Goal: Check status: Check status

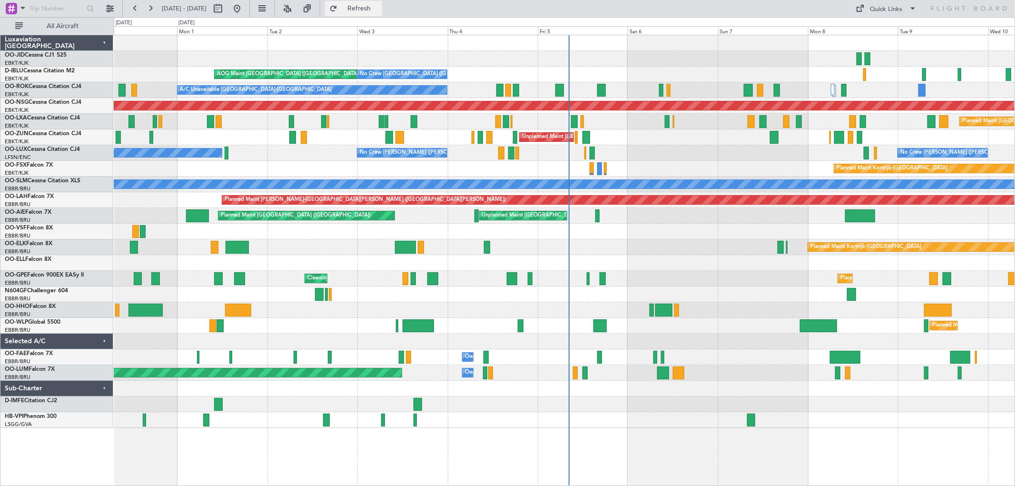
click at [379, 8] on span "Refresh" at bounding box center [359, 8] width 40 height 7
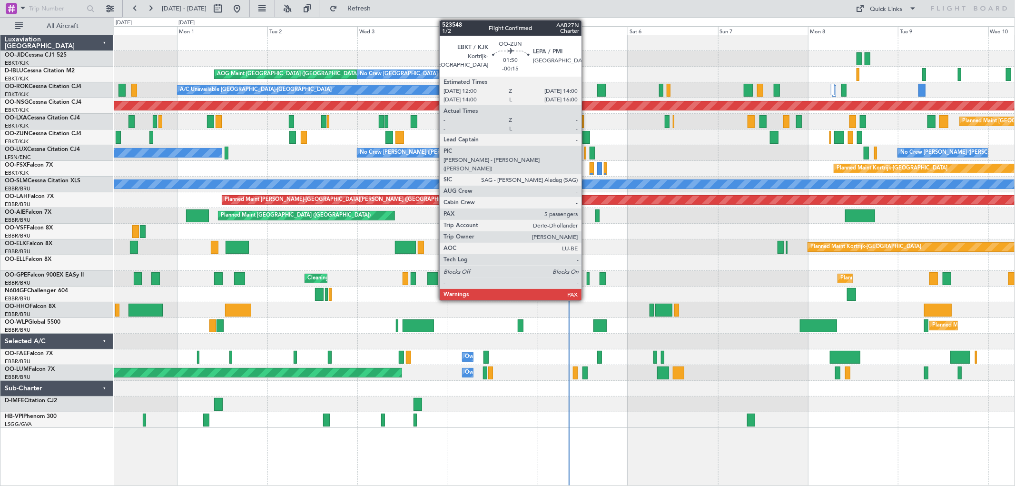
click at [586, 135] on div at bounding box center [586, 137] width 8 height 13
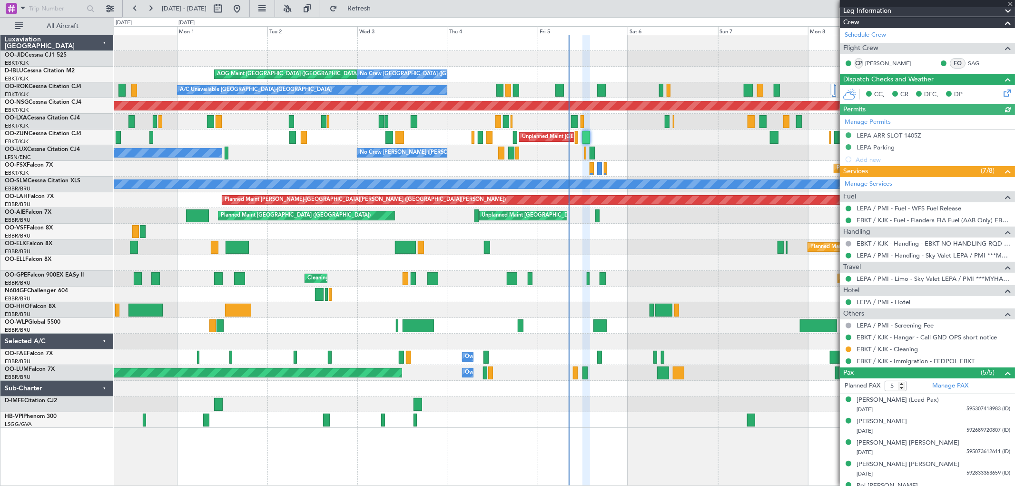
scroll to position [138, 0]
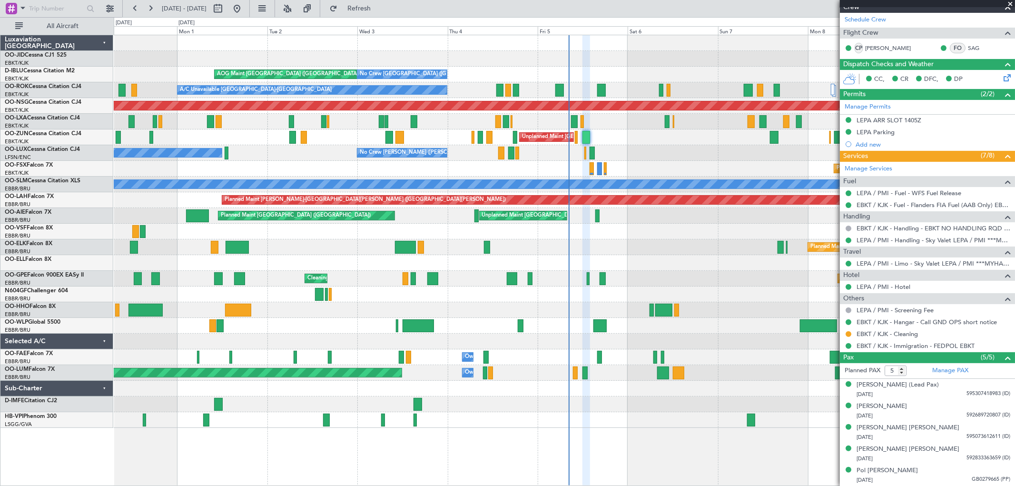
click at [1010, 3] on span at bounding box center [1010, 4] width 10 height 9
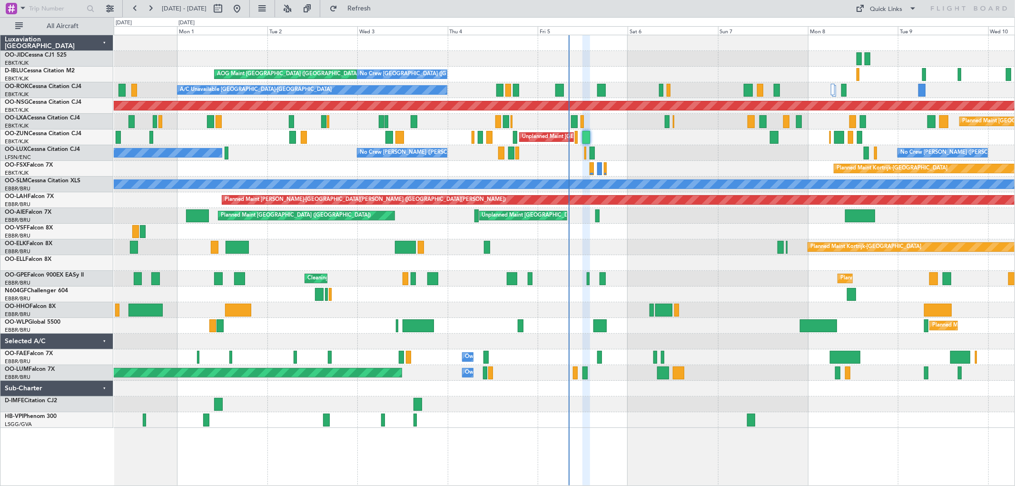
type input "0"
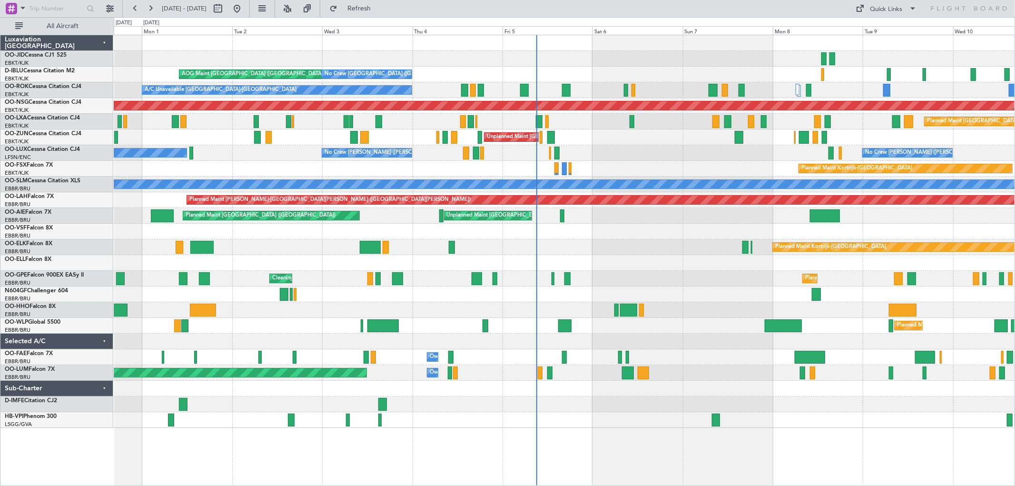
click at [749, 237] on div "Planned Maint Kortrijk-Wevelgem AOG Maint Kortrijk-Wevelgem AOG Maint Brussels …" at bounding box center [564, 231] width 901 height 393
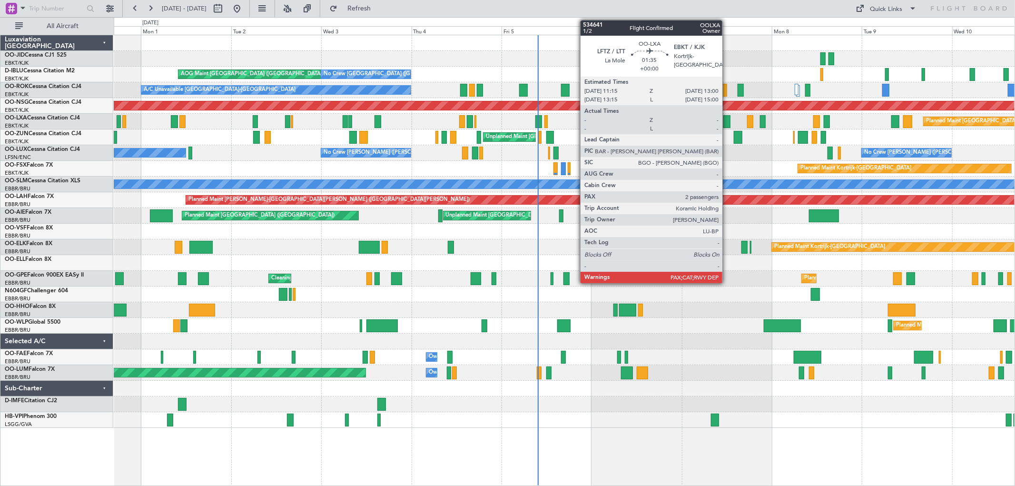
click at [727, 120] on div at bounding box center [726, 121] width 7 height 13
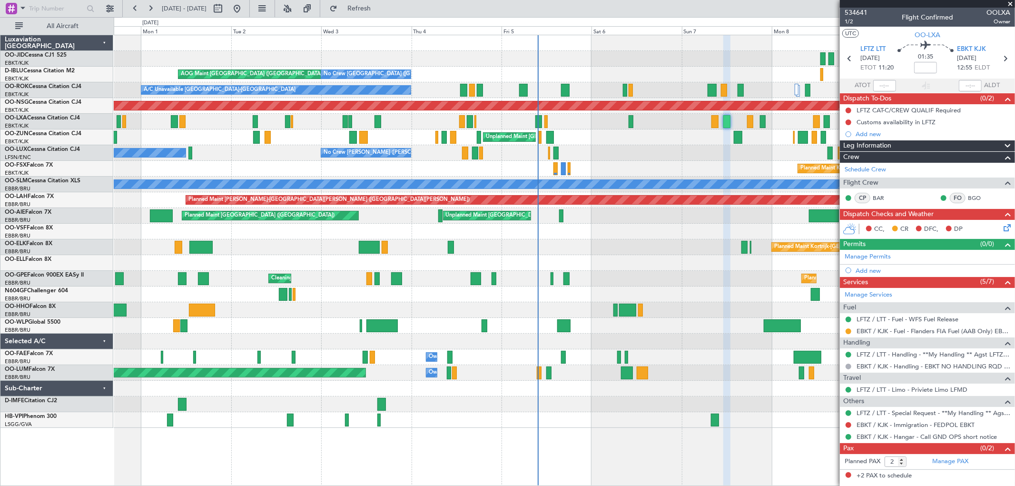
click at [1011, 6] on span at bounding box center [1010, 4] width 10 height 9
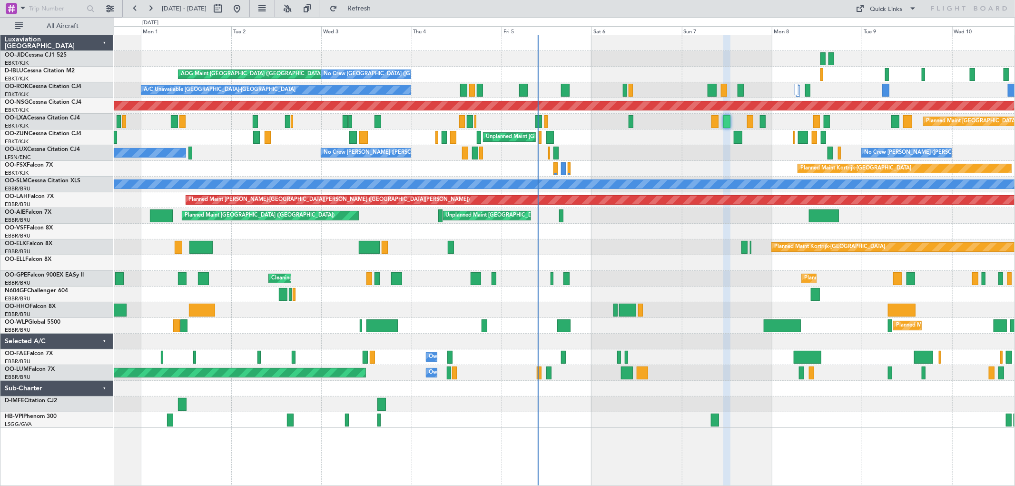
type input "0"
click at [549, 29] on div "Planned Maint Kortrijk-Wevelgem AOG Maint Kortrijk-Wevelgem AOG Maint Brussels …" at bounding box center [507, 251] width 1015 height 469
